Goal: Task Accomplishment & Management: Use online tool/utility

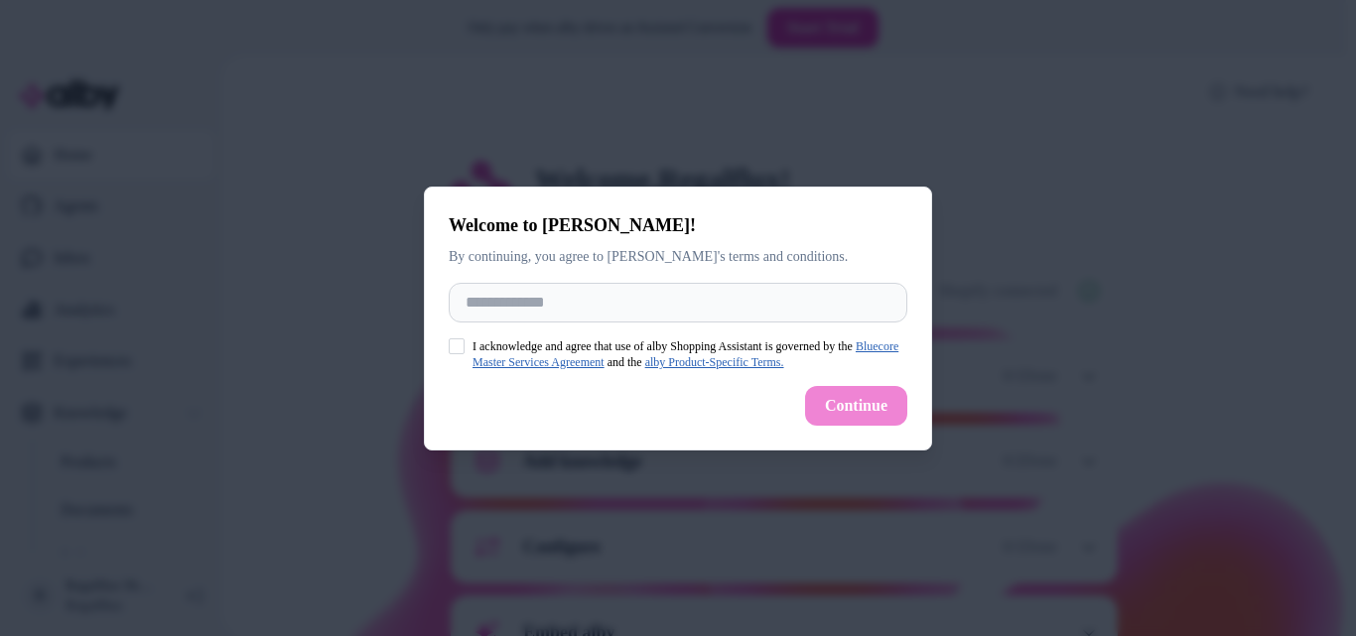
click at [455, 351] on button "I acknowledge and agree that use of alby Shopping Assistant is governed by the …" at bounding box center [457, 347] width 16 height 16
click at [489, 309] on input "Full Name" at bounding box center [678, 303] width 459 height 40
type input "*********"
click at [885, 410] on button "Continue" at bounding box center [856, 406] width 102 height 40
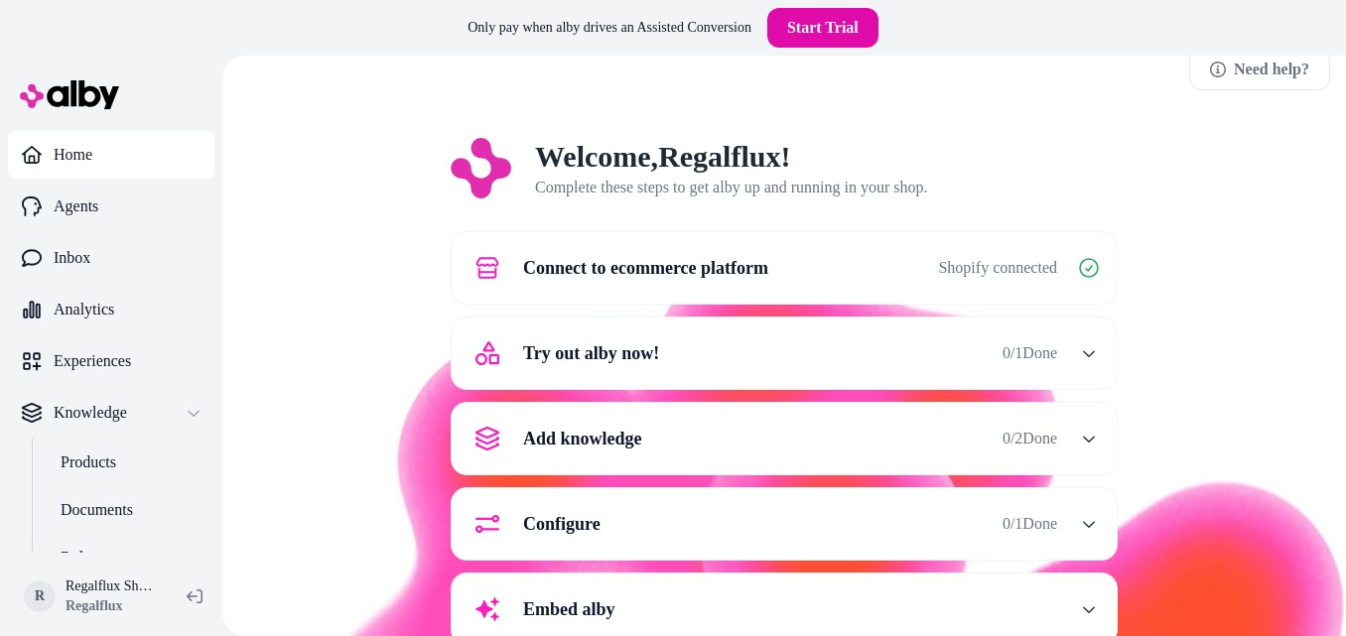
scroll to position [40, 0]
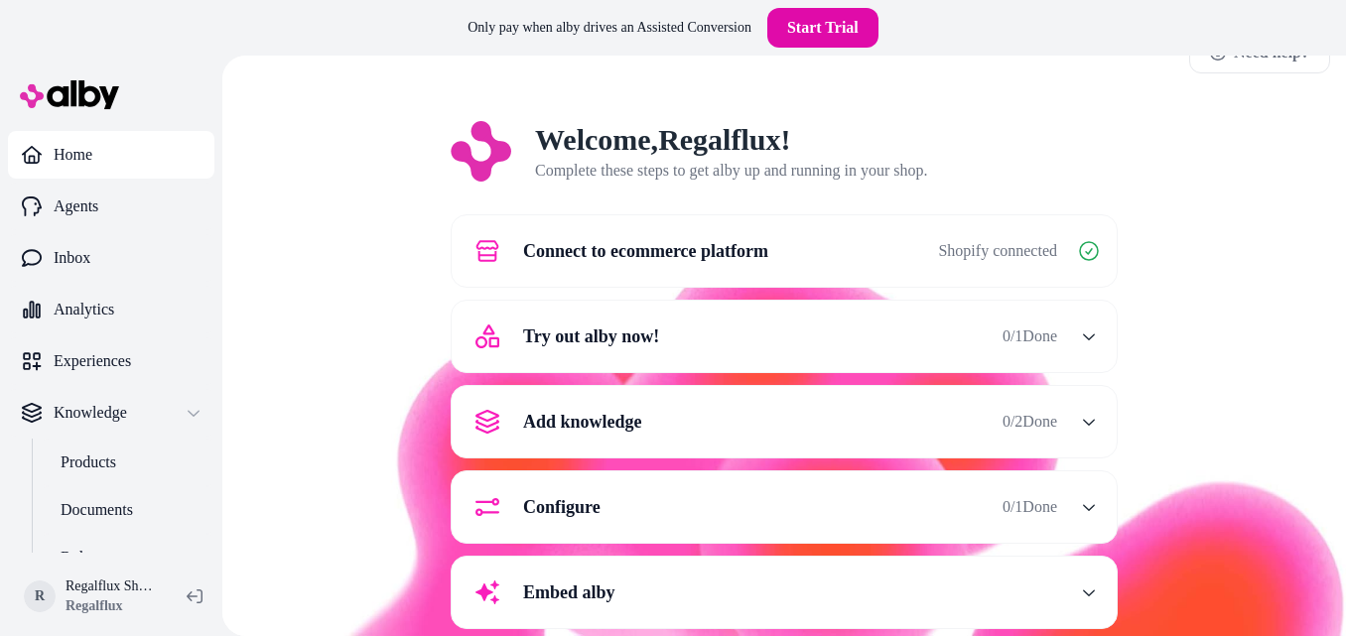
click at [975, 341] on div "Try out alby now! 0 / 1 Done" at bounding box center [761, 337] width 594 height 48
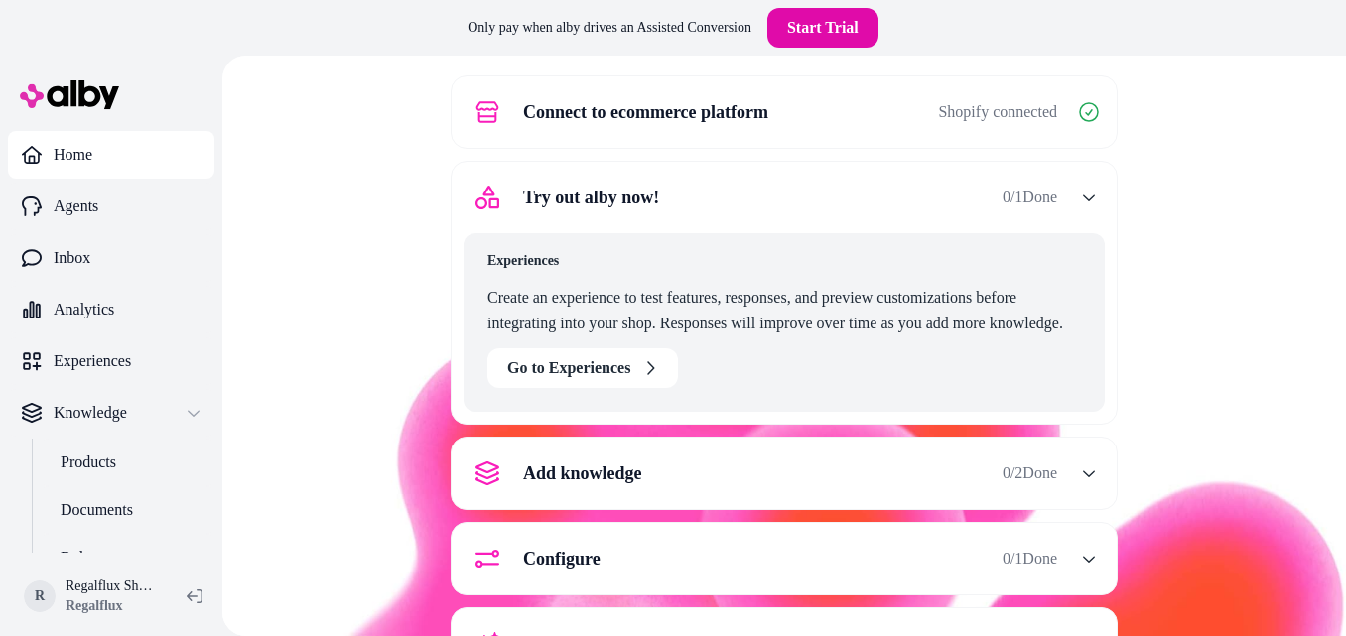
scroll to position [192, 0]
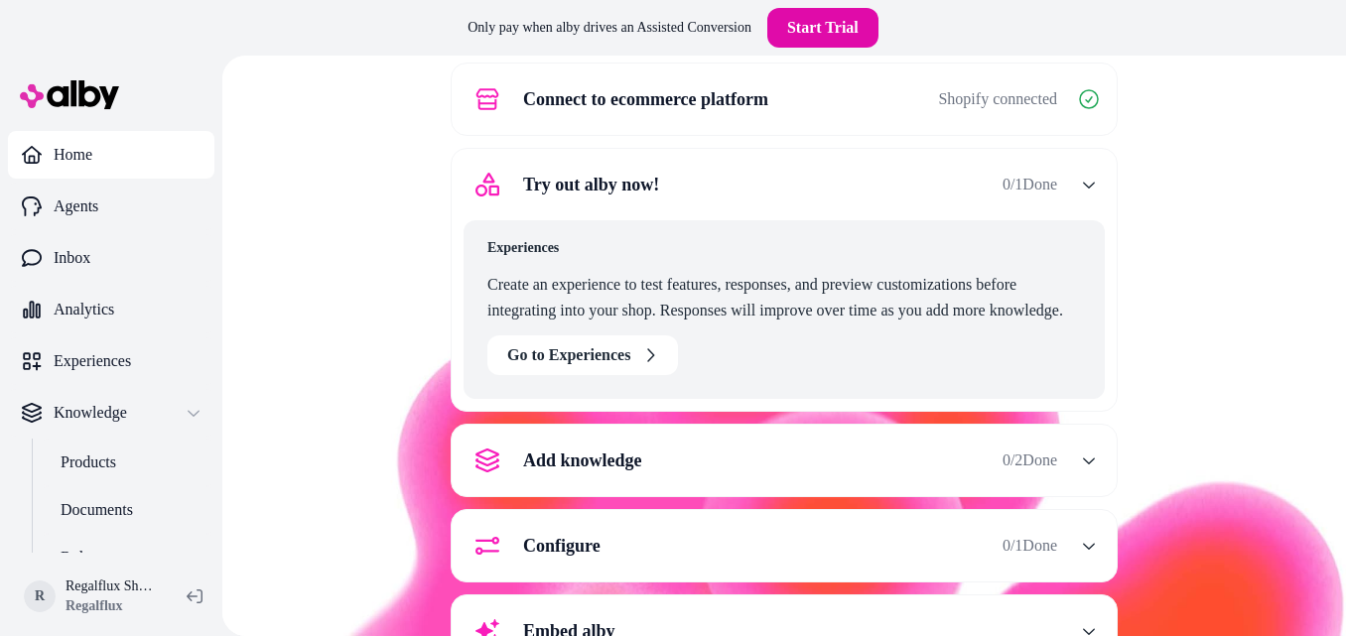
click at [1085, 181] on icon "button" at bounding box center [1089, 185] width 14 height 14
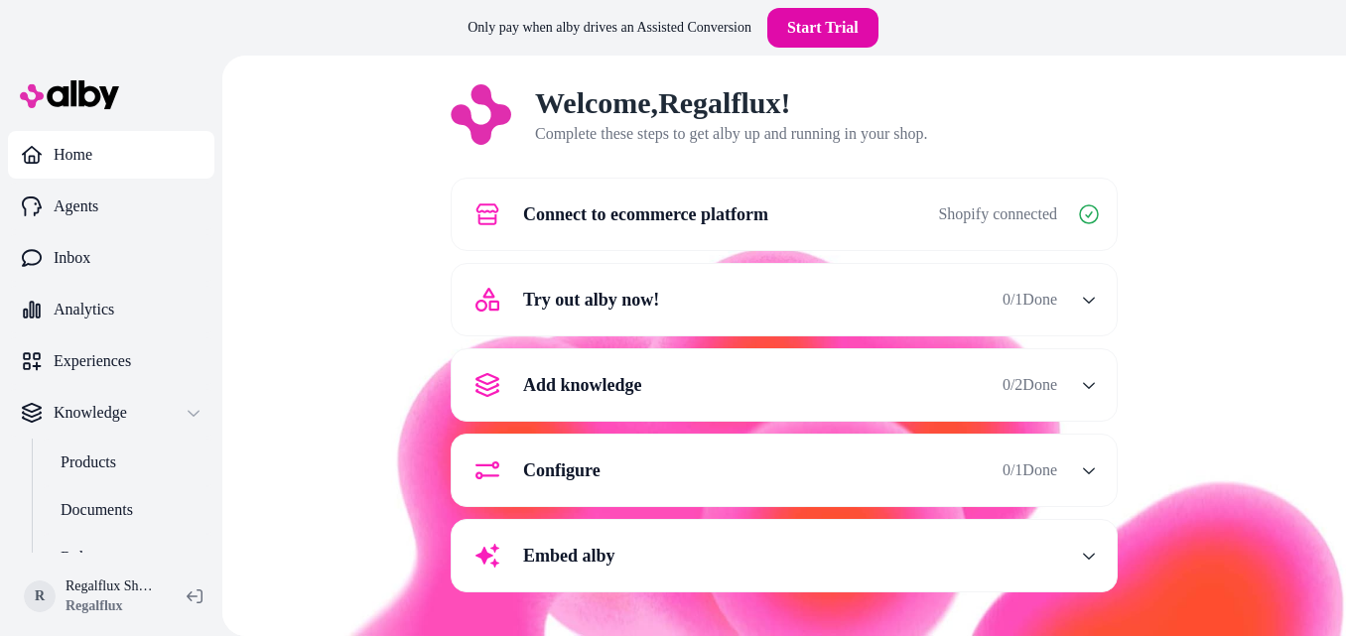
click at [1085, 378] on icon "button" at bounding box center [1089, 385] width 14 height 14
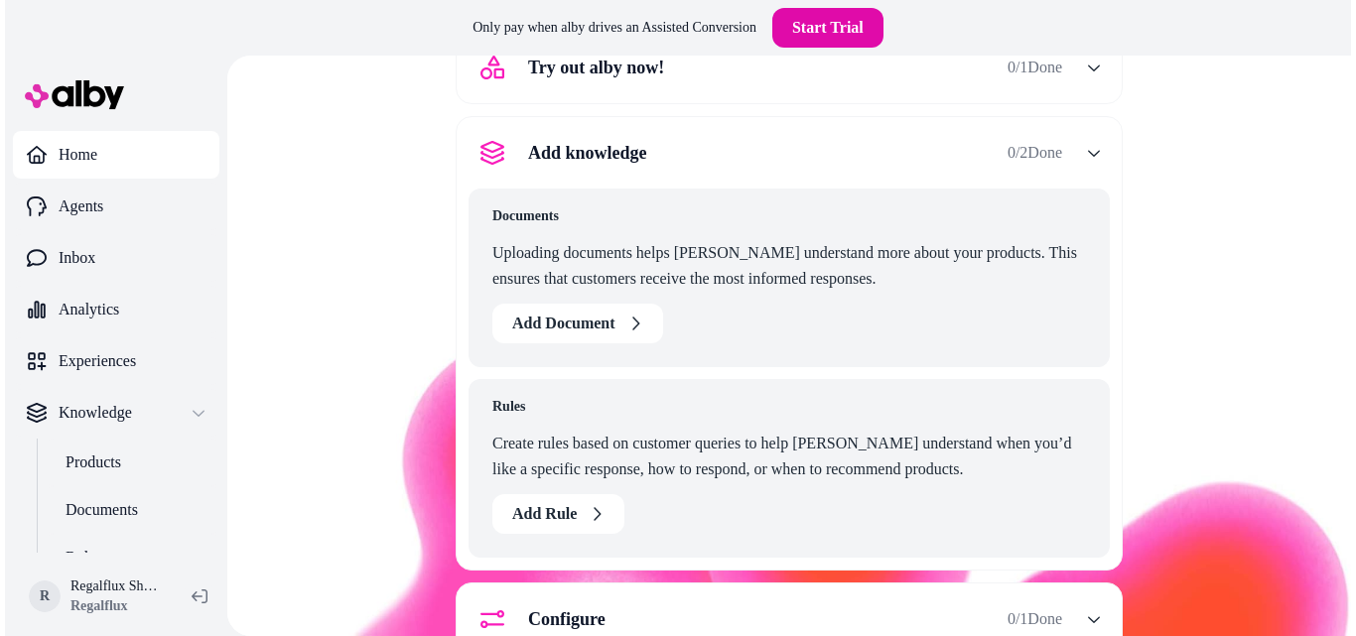
scroll to position [322, 0]
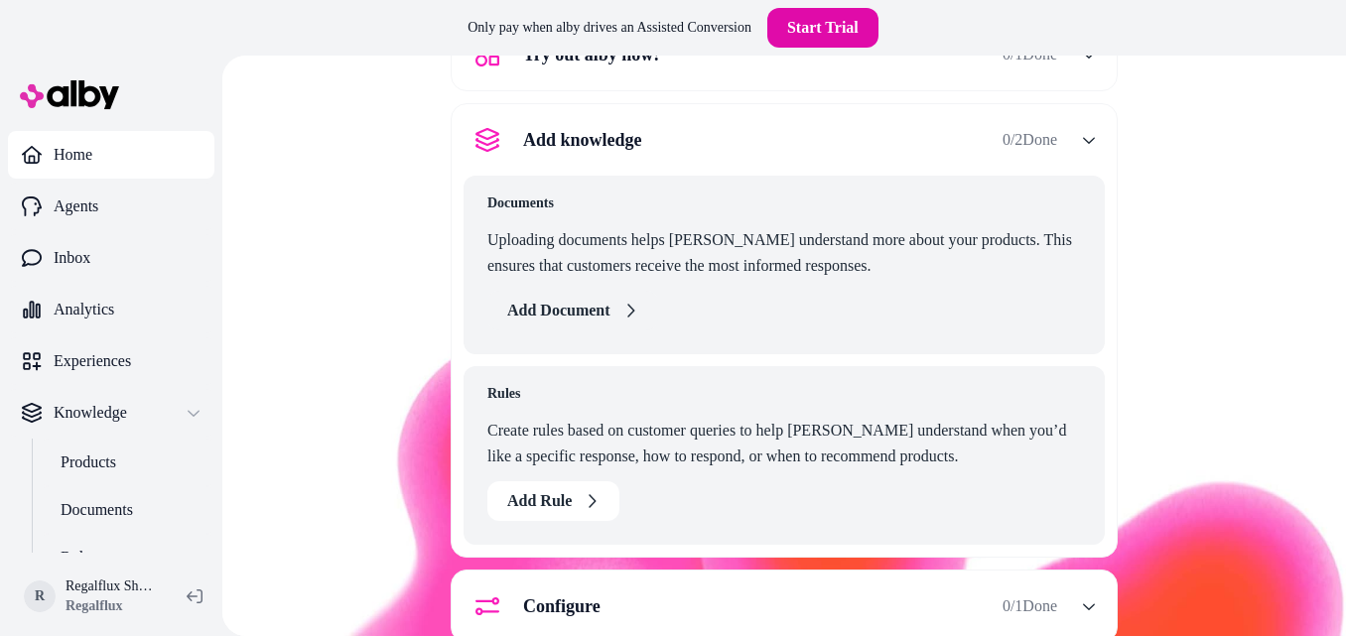
click at [616, 317] on button "Add Document" at bounding box center [572, 311] width 171 height 40
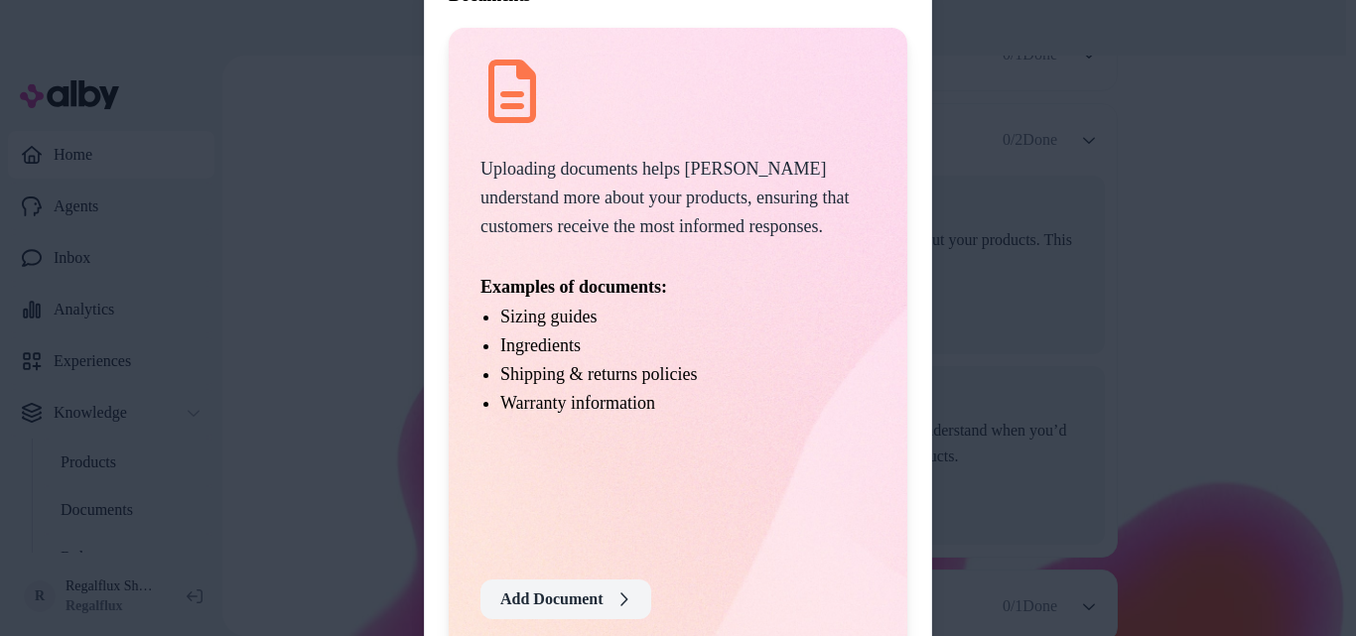
click at [585, 601] on button "Add Document" at bounding box center [566, 600] width 171 height 40
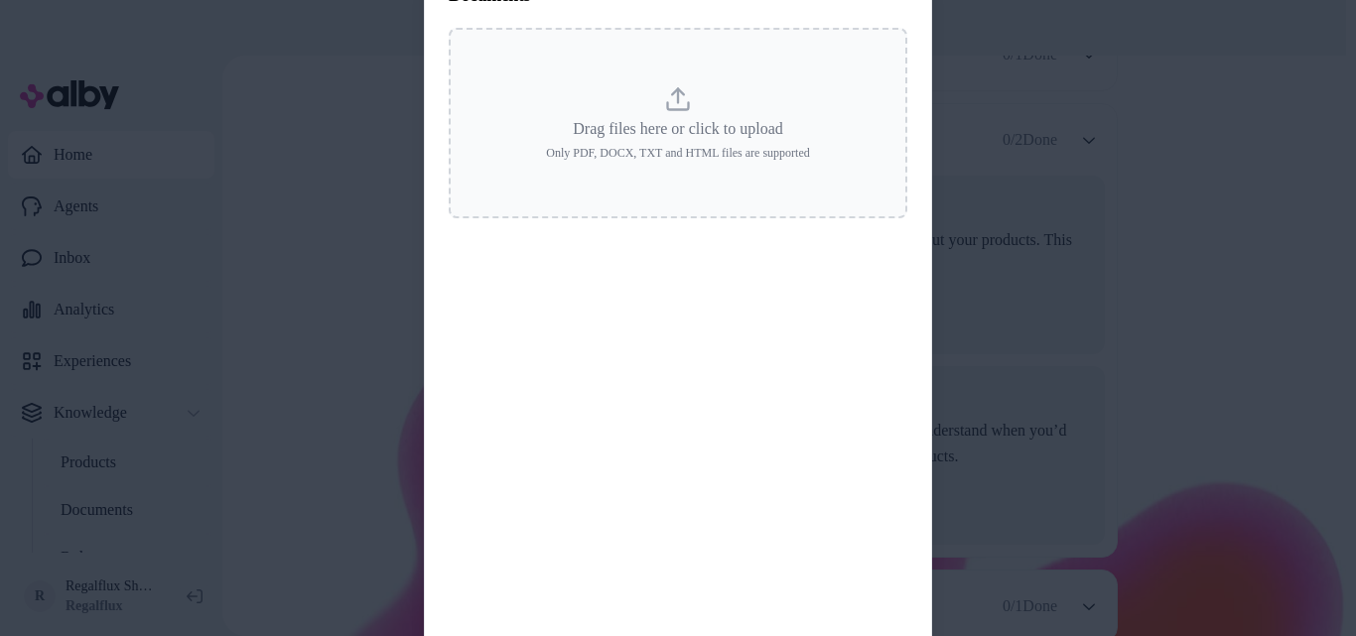
click at [1033, 170] on div at bounding box center [678, 318] width 1356 height 636
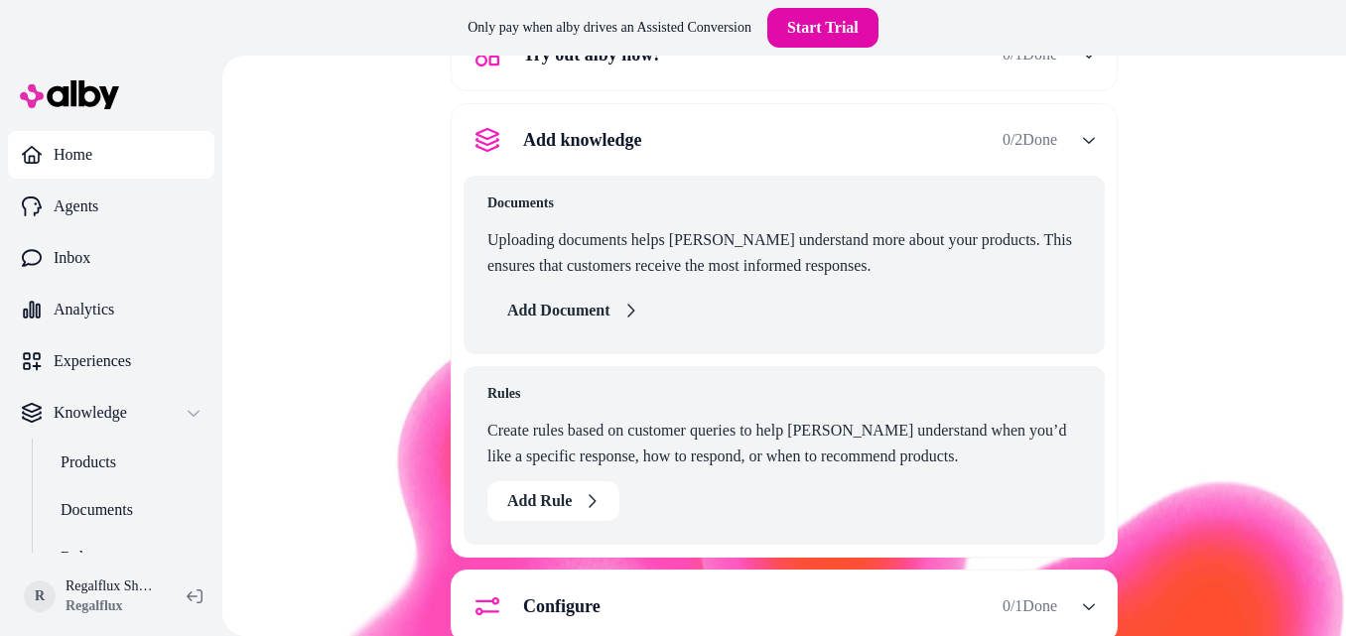
click at [604, 308] on button "Add Document" at bounding box center [572, 311] width 171 height 40
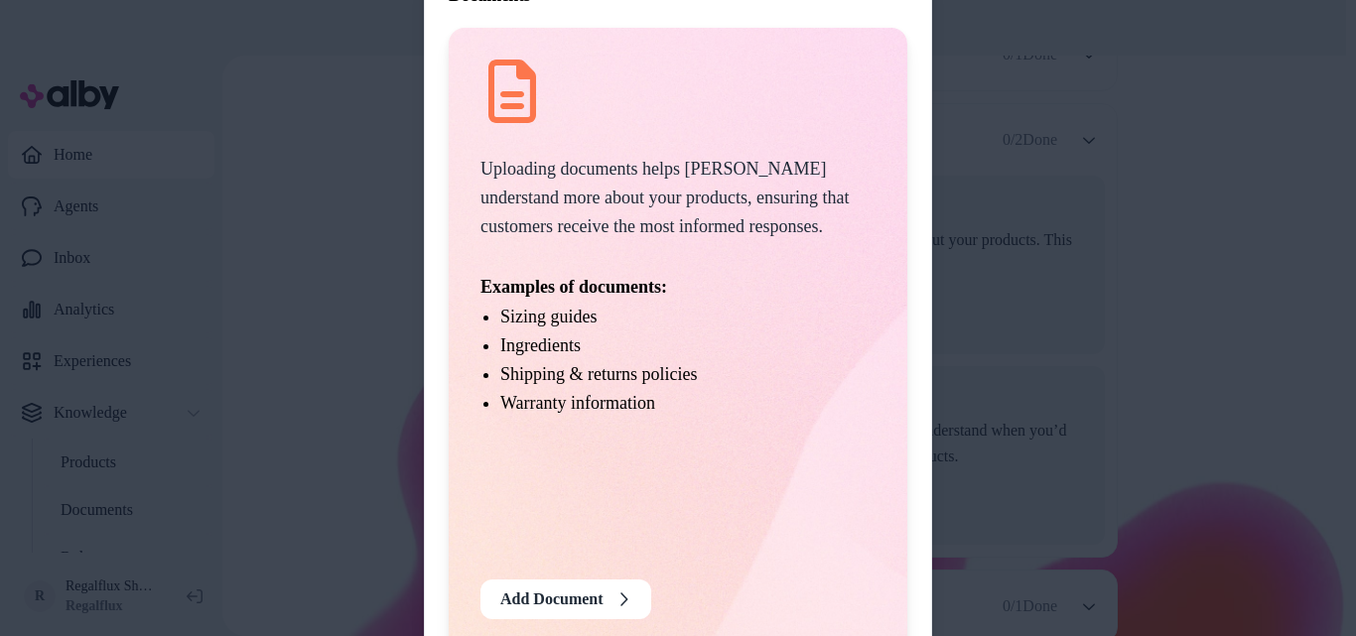
click at [1010, 230] on div at bounding box center [678, 318] width 1356 height 636
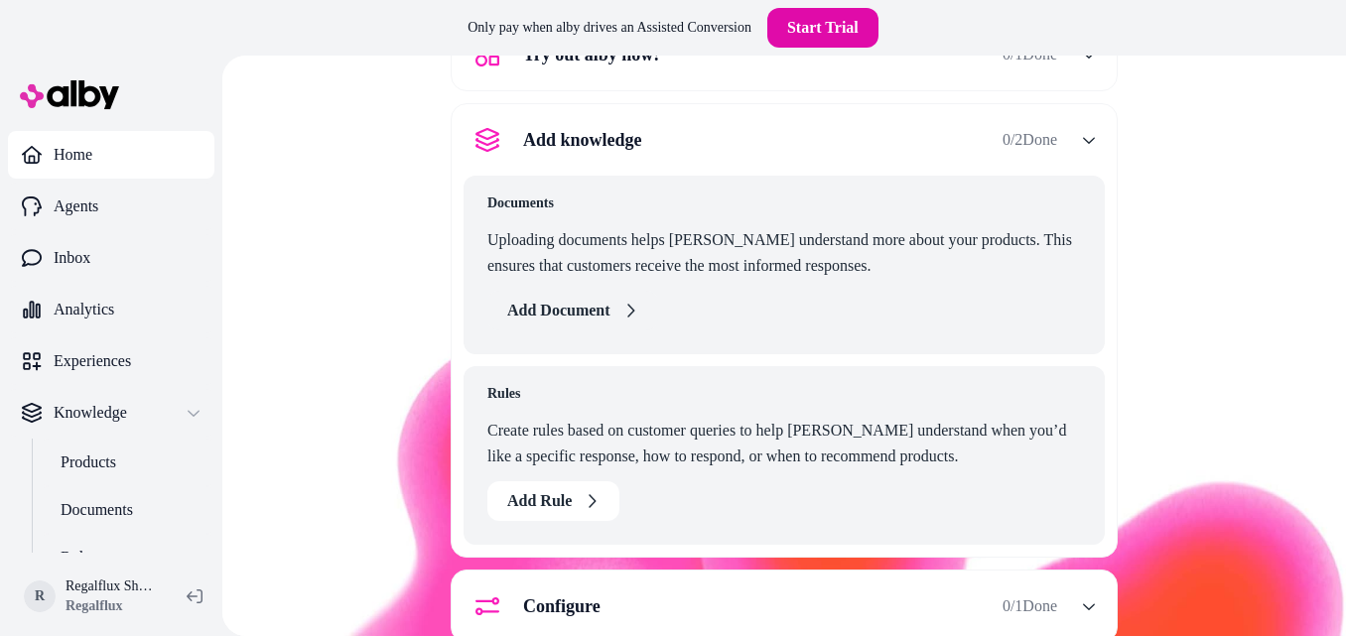
click at [630, 315] on icon "button" at bounding box center [631, 311] width 16 height 16
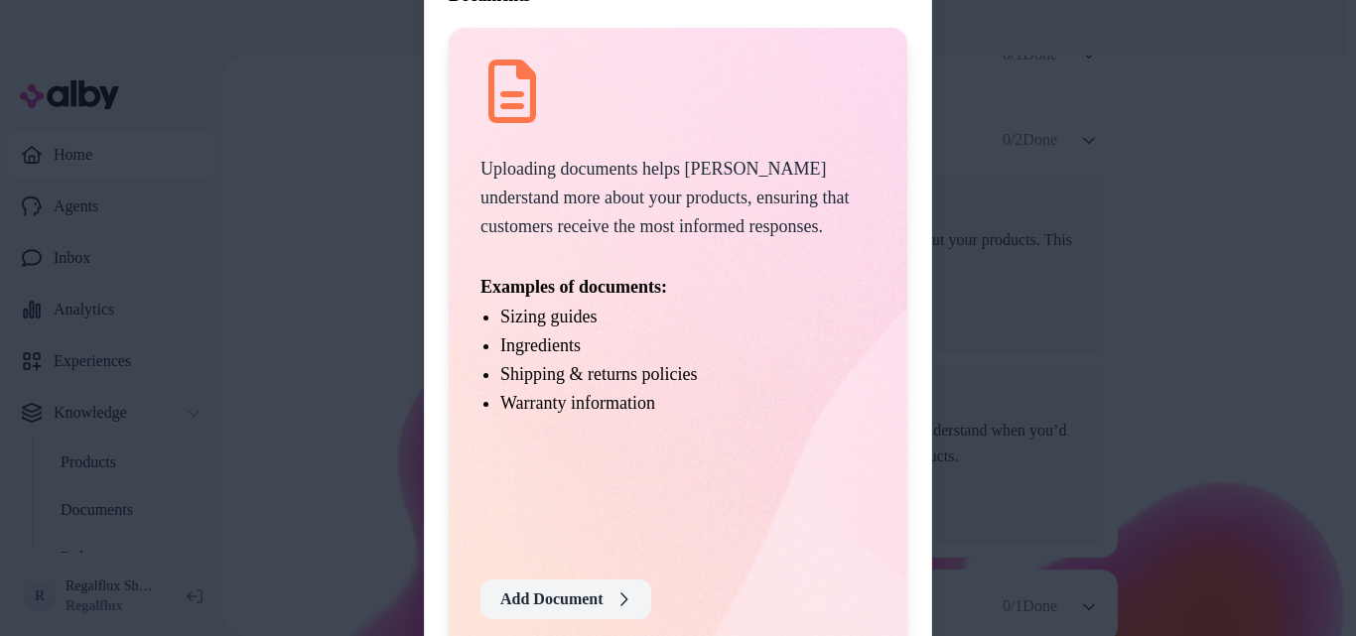
click at [584, 582] on button "Add Document" at bounding box center [566, 600] width 171 height 40
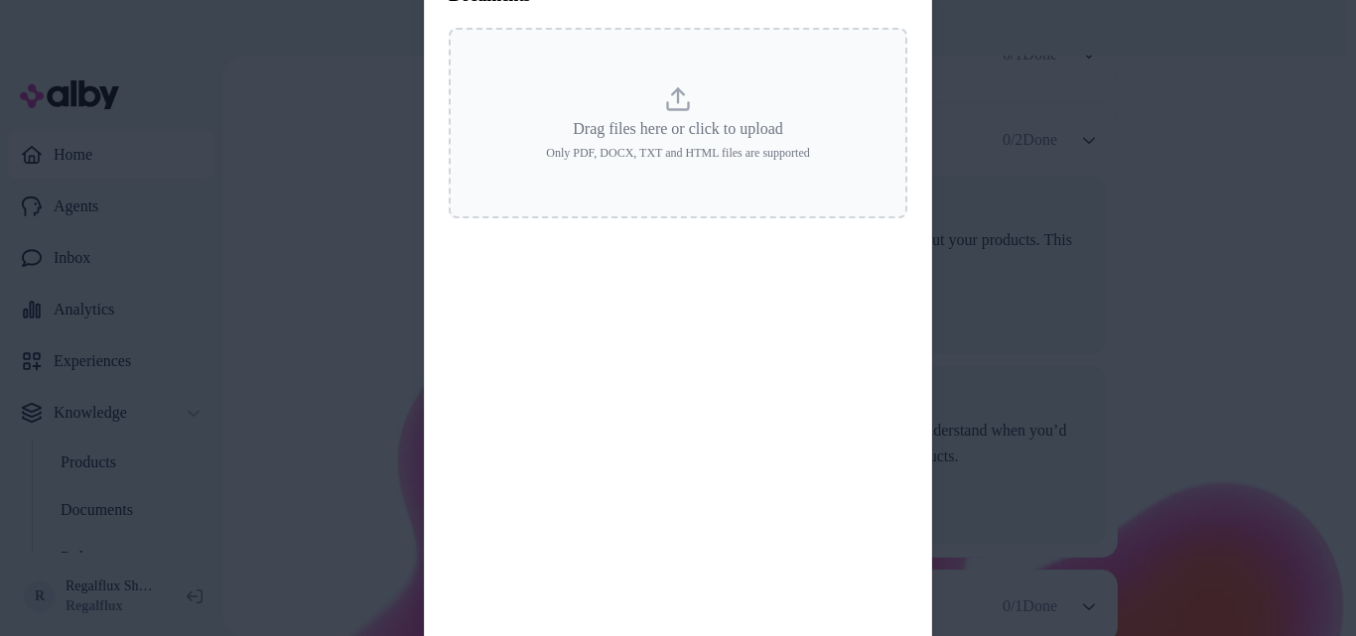
click at [677, 105] on icon at bounding box center [678, 99] width 28 height 28
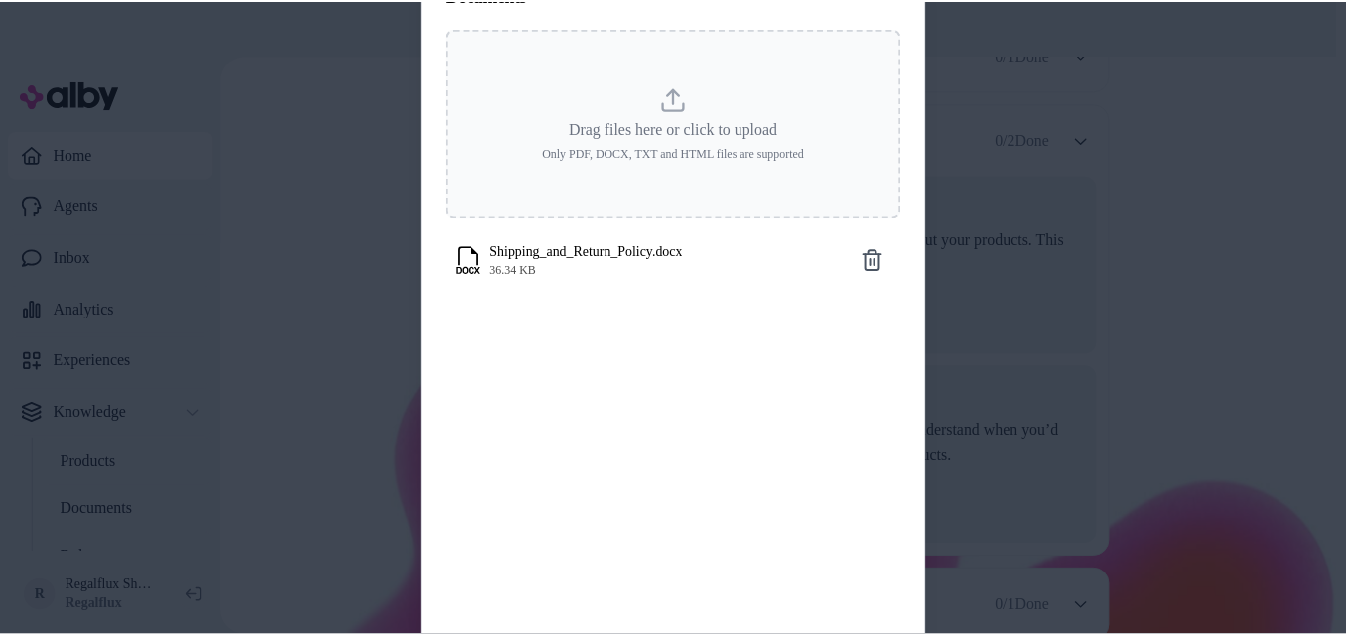
scroll to position [0, 0]
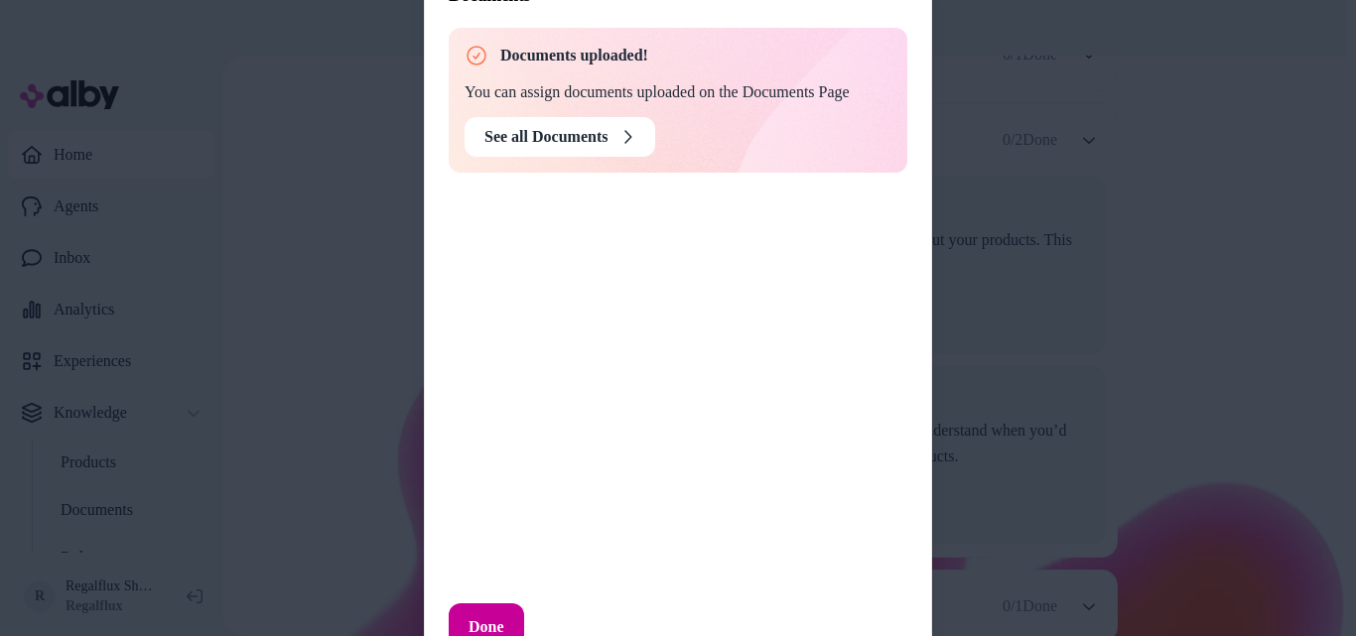
click at [500, 611] on button "Done" at bounding box center [486, 628] width 75 height 48
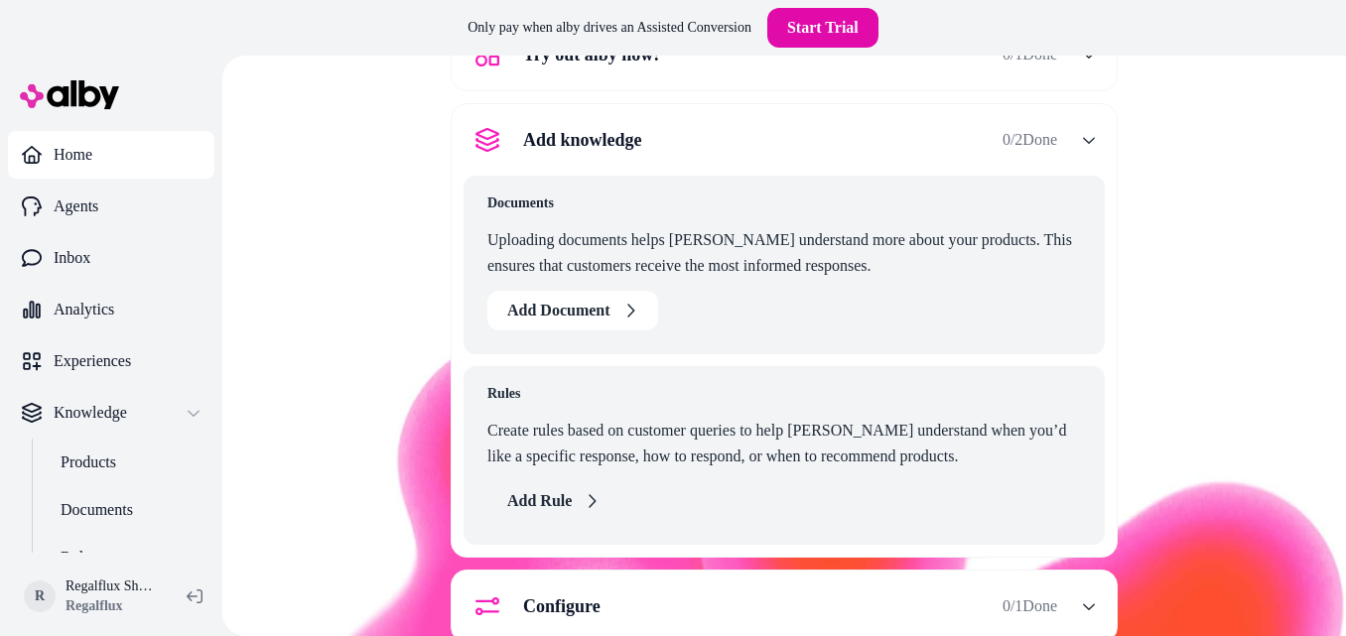
click at [533, 489] on button "Add Rule" at bounding box center [553, 502] width 132 height 40
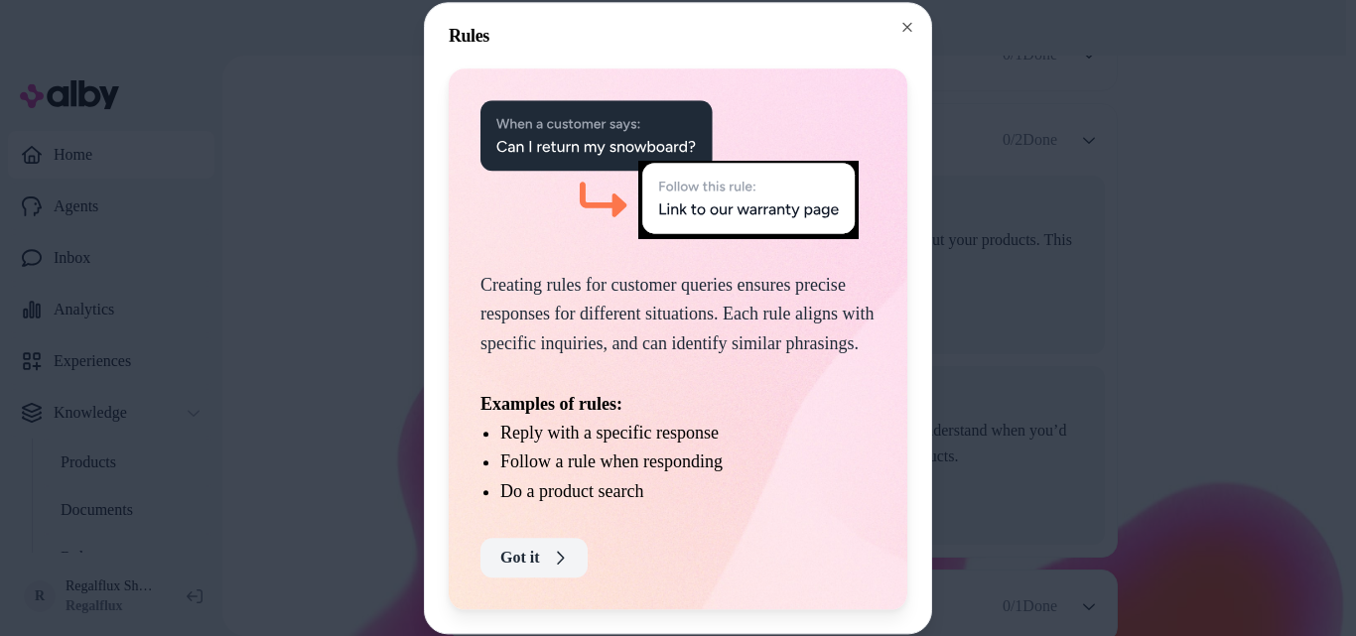
click at [549, 563] on button "Got it" at bounding box center [534, 558] width 107 height 40
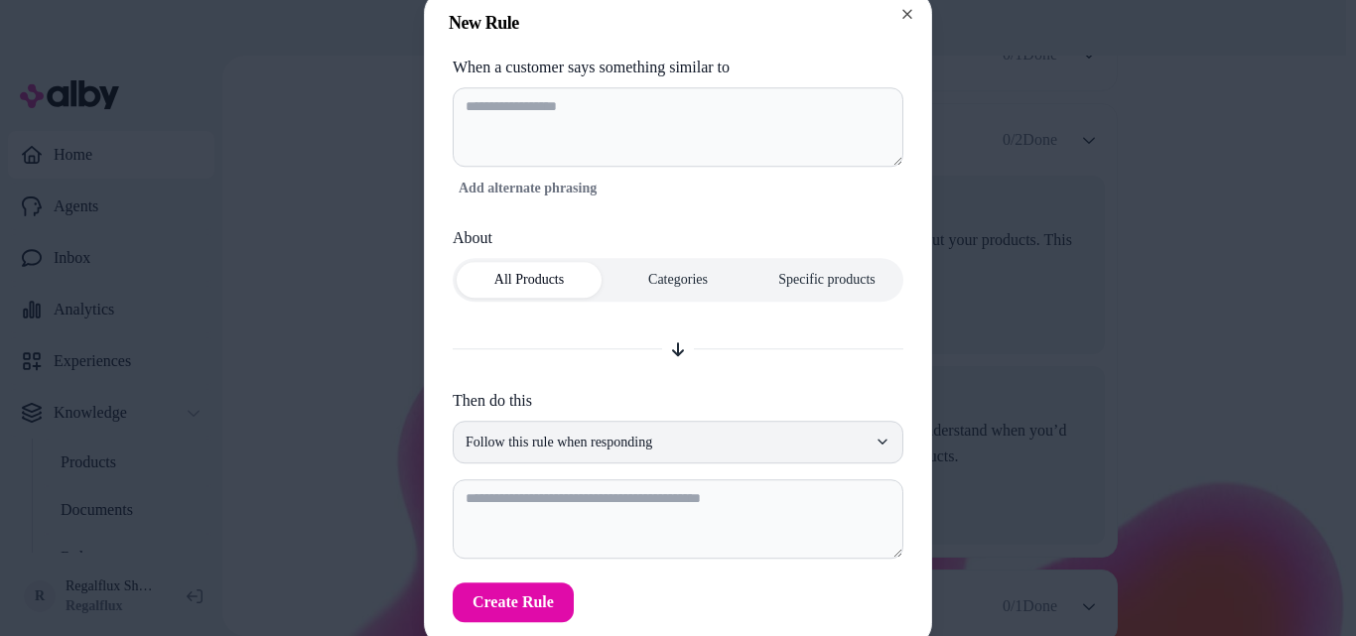
click at [885, 436] on icon "button" at bounding box center [883, 443] width 16 height 16
click at [909, 14] on icon "button" at bounding box center [908, 14] width 16 height 16
type textarea "*"
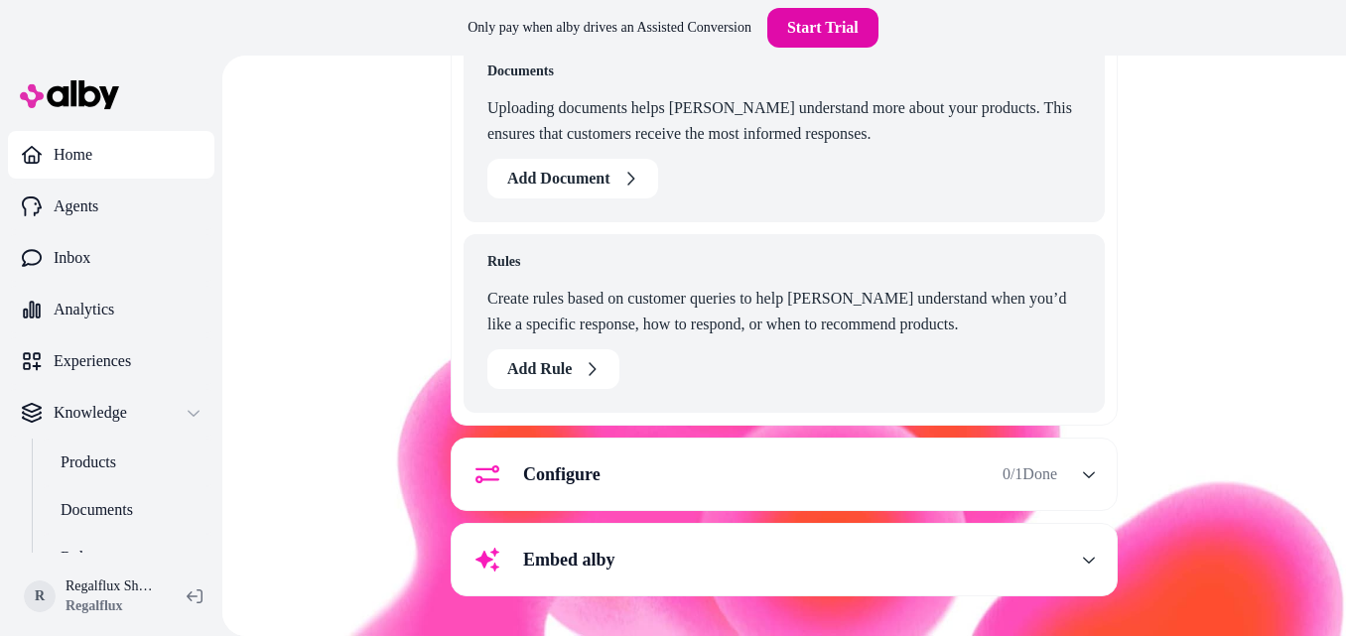
scroll to position [458, 0]
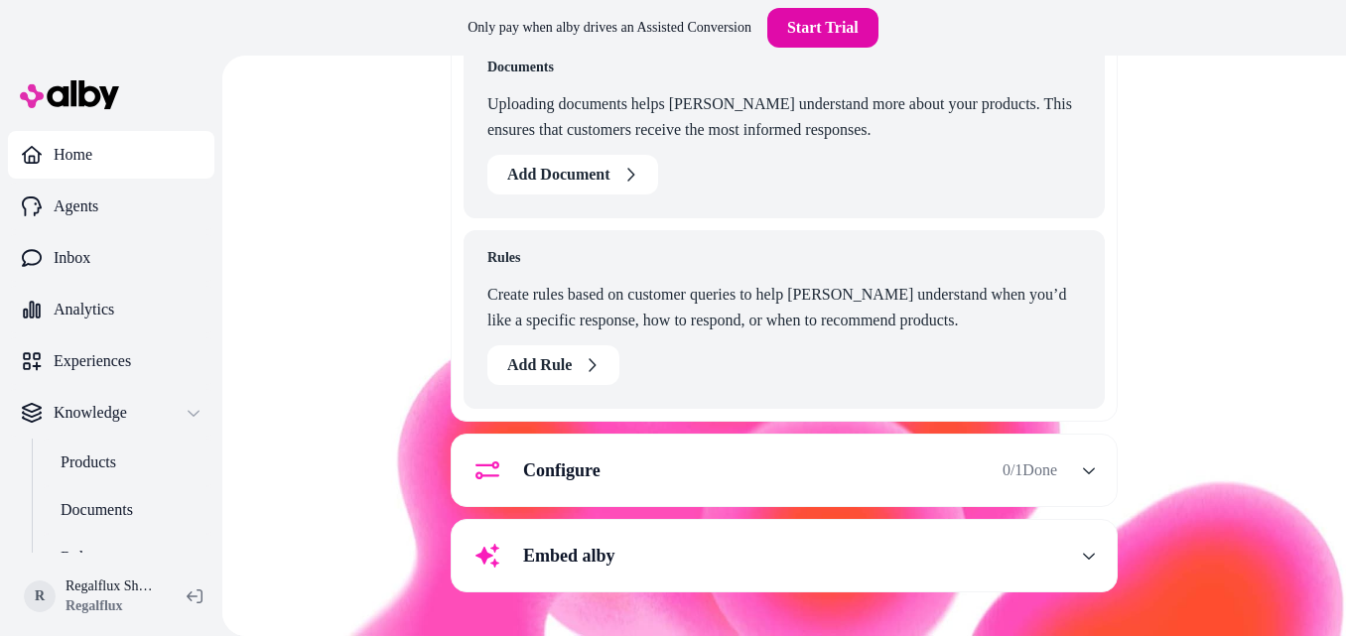
click at [1082, 468] on icon "button" at bounding box center [1089, 471] width 14 height 14
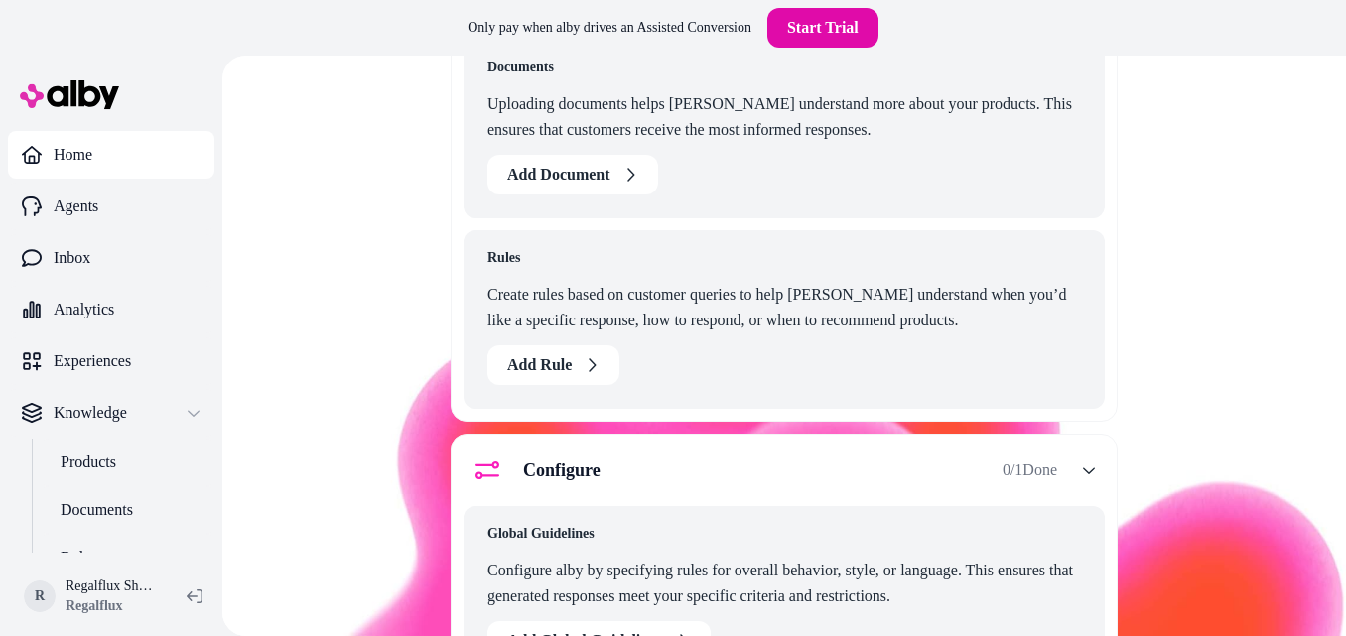
scroll to position [267, 0]
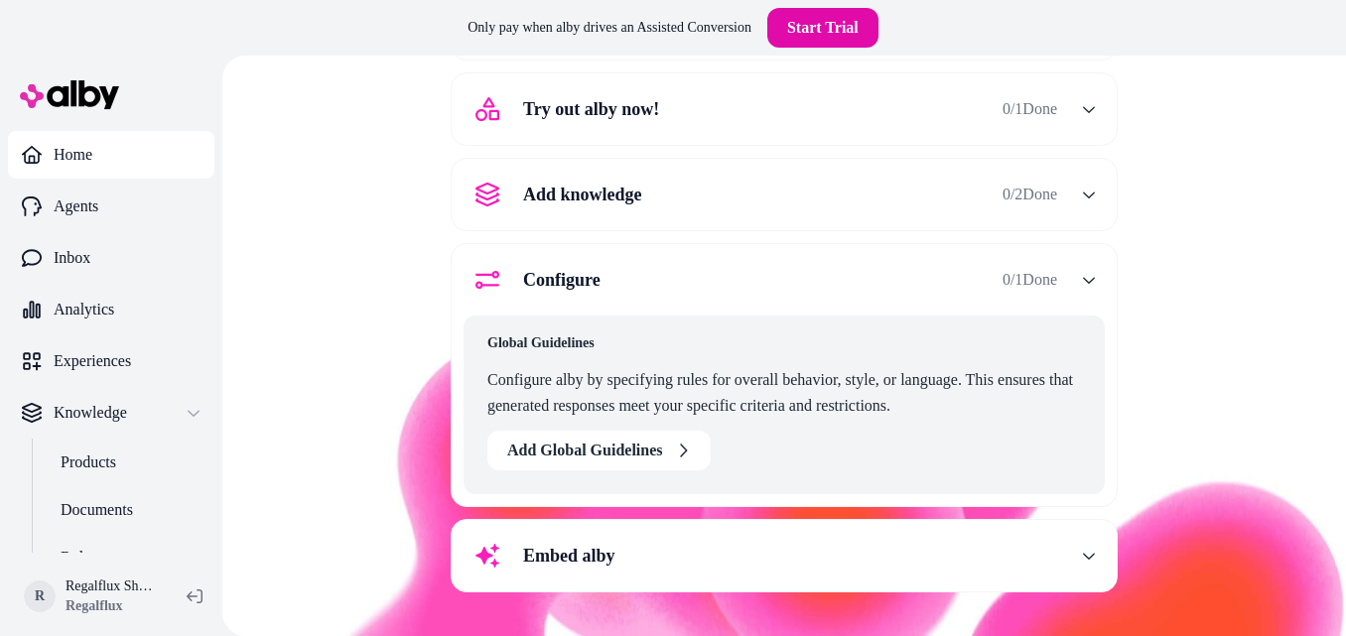
click at [1080, 468] on div "Global Guidelines Configure alby by specifying rules for overall behavior, styl…" at bounding box center [784, 405] width 641 height 179
click at [1082, 551] on icon "button" at bounding box center [1089, 556] width 14 height 14
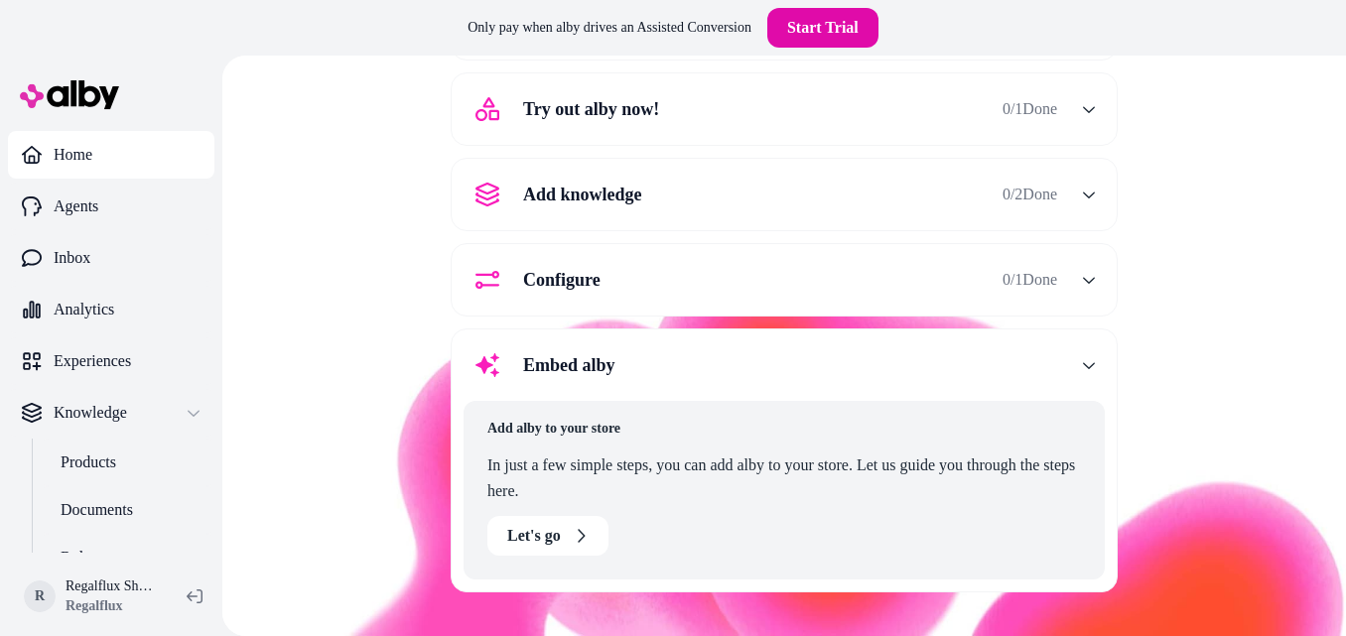
click at [1162, 392] on div "Welcome, Regalflux ! Complete these steps to get alby up and running in your sh…" at bounding box center [784, 257] width 1092 height 727
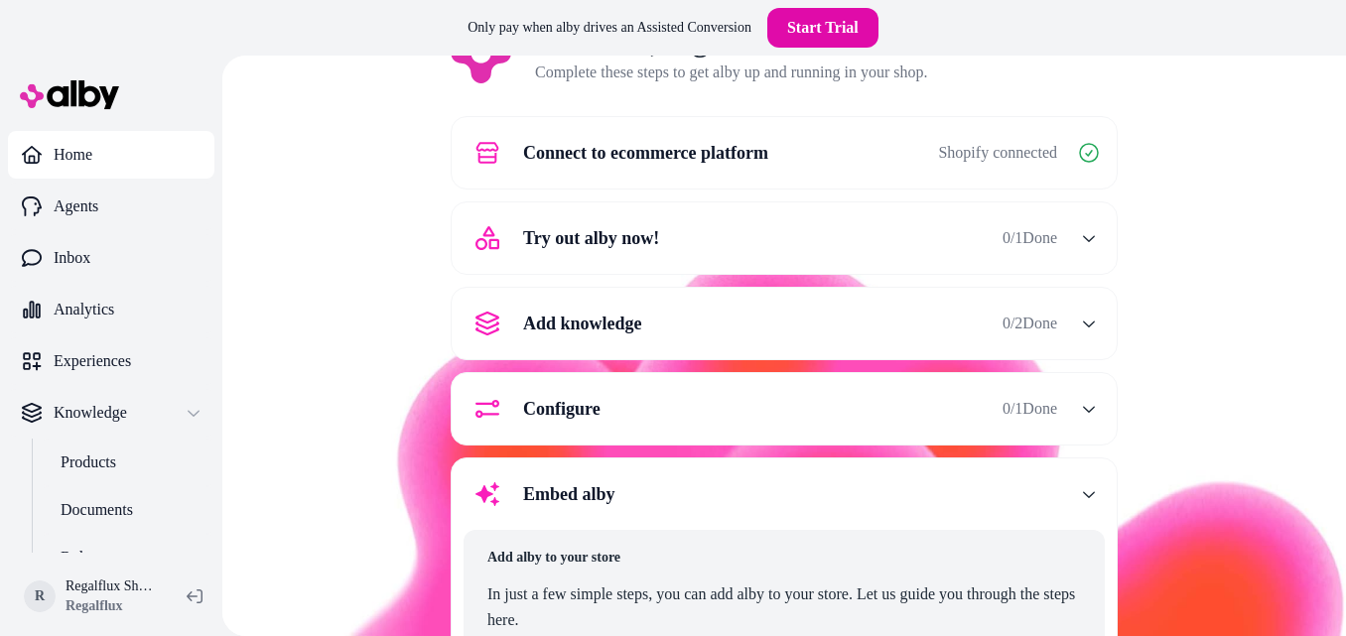
scroll to position [0, 0]
